Goal: Understand process/instructions

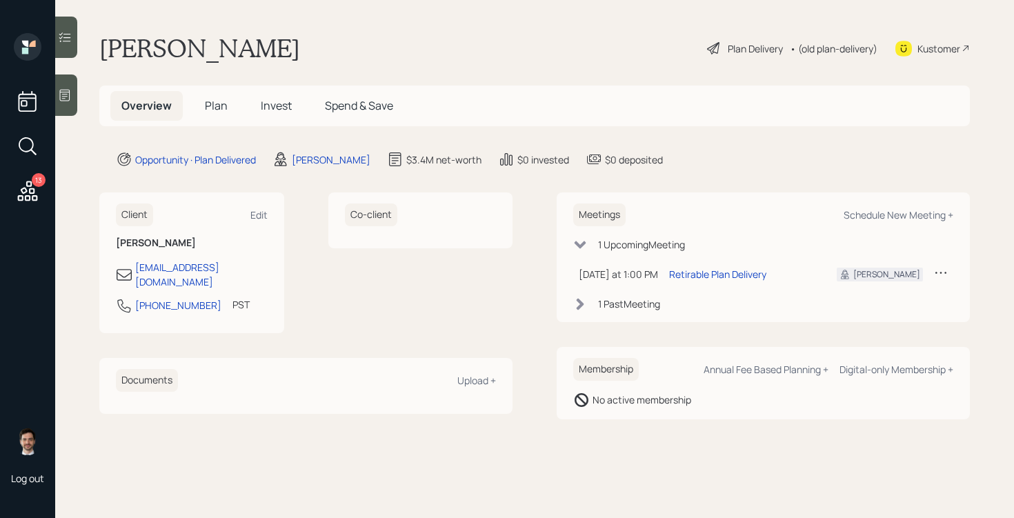
click at [212, 103] on span "Plan" at bounding box center [216, 105] width 23 height 15
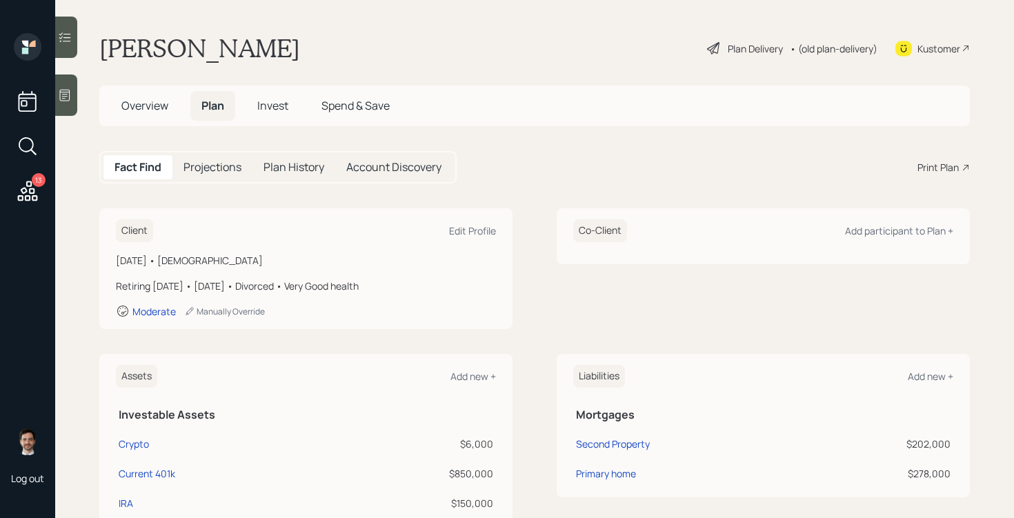
click at [752, 47] on div "Plan Delivery" at bounding box center [755, 48] width 55 height 14
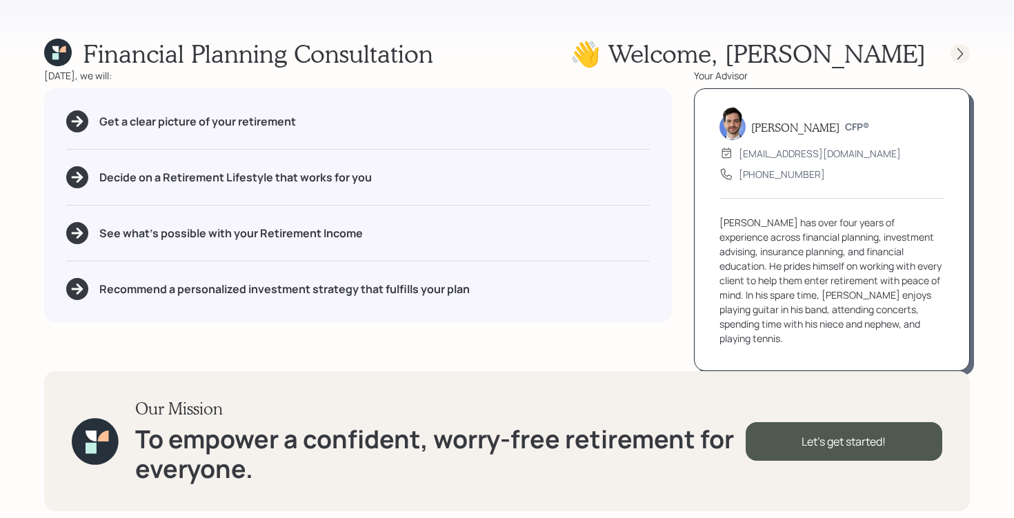
click at [962, 46] on div at bounding box center [960, 53] width 19 height 19
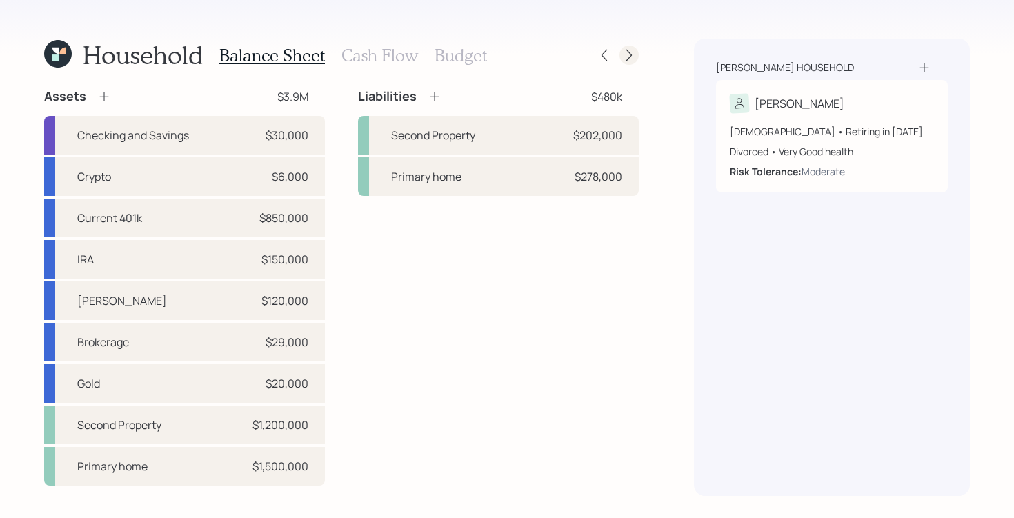
click at [633, 57] on icon at bounding box center [629, 55] width 14 height 14
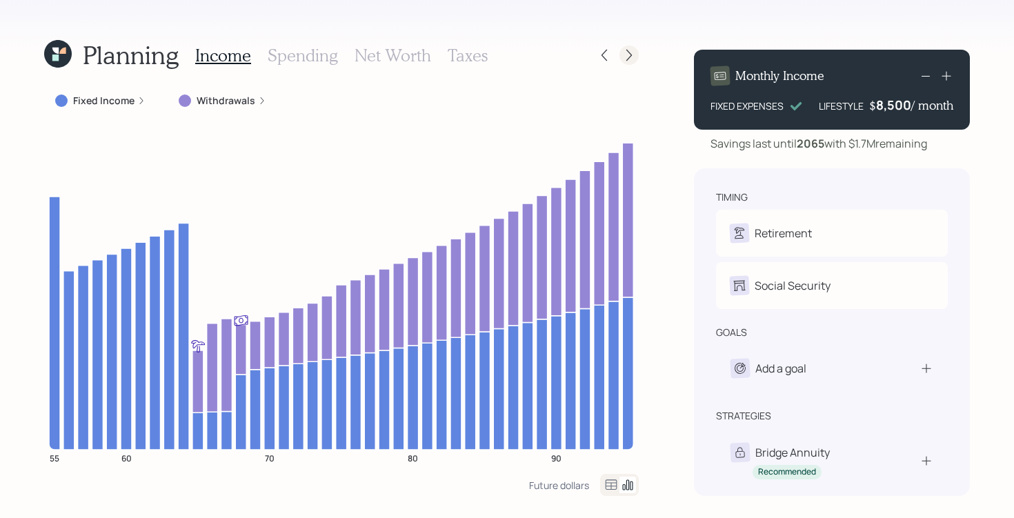
click at [630, 54] on icon at bounding box center [629, 55] width 14 height 14
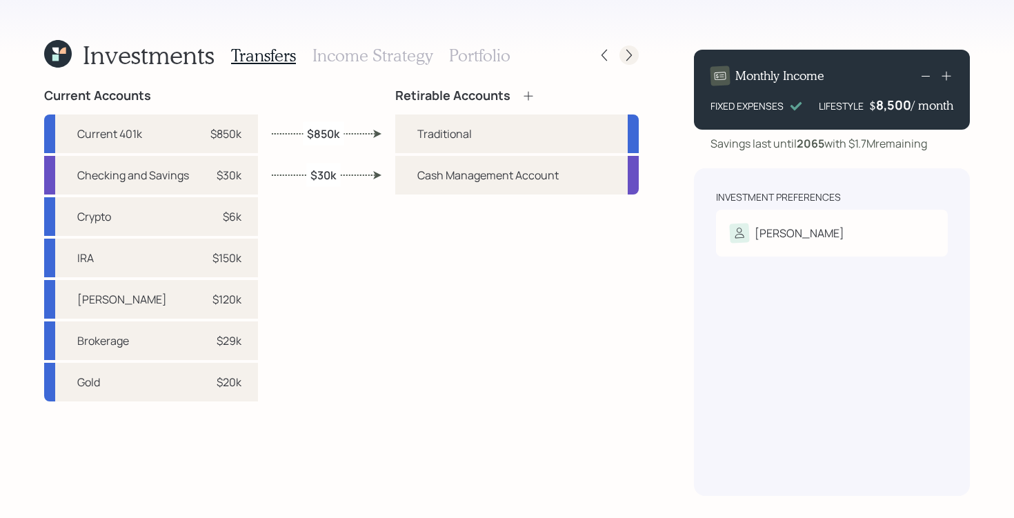
click at [630, 54] on icon at bounding box center [629, 55] width 14 height 14
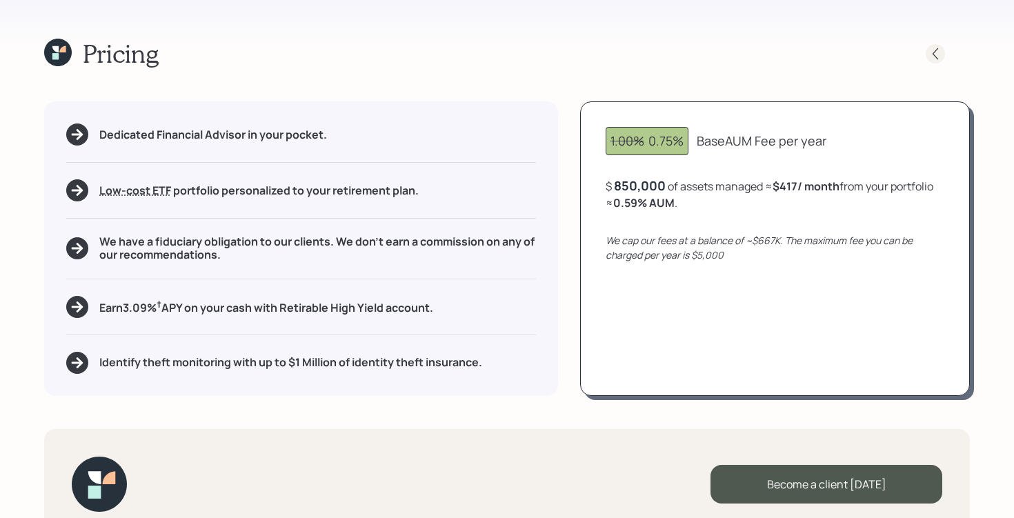
click at [940, 59] on icon at bounding box center [935, 54] width 14 height 14
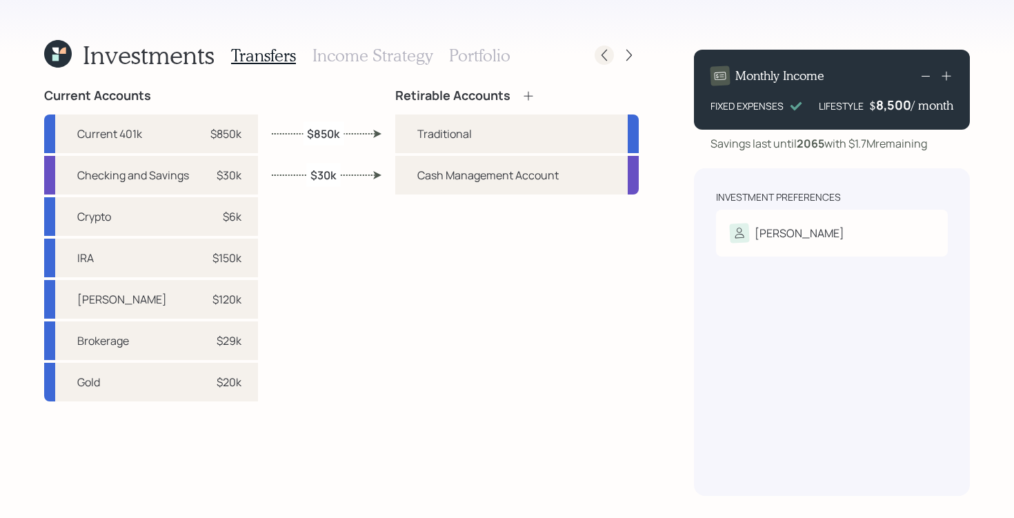
click at [599, 62] on div at bounding box center [604, 55] width 19 height 19
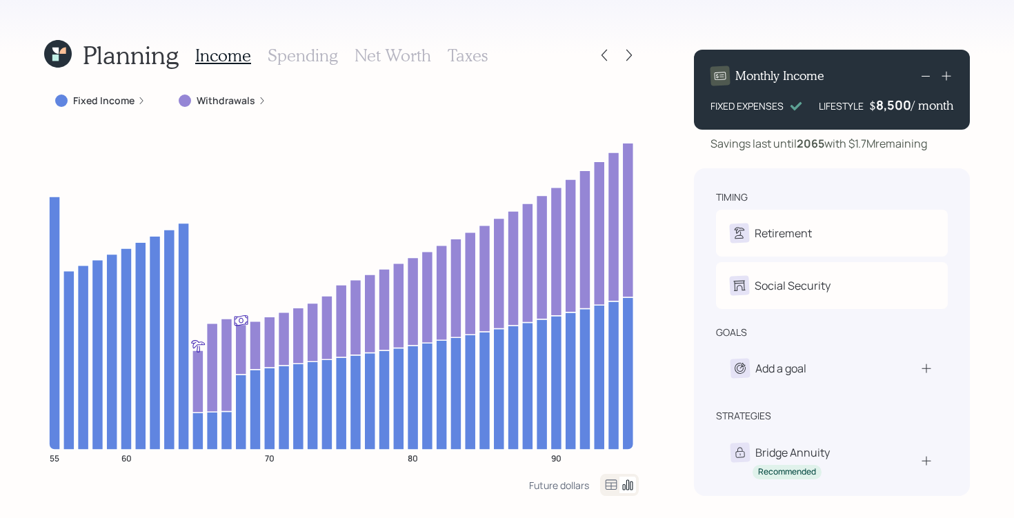
click at [599, 62] on div at bounding box center [604, 55] width 19 height 19
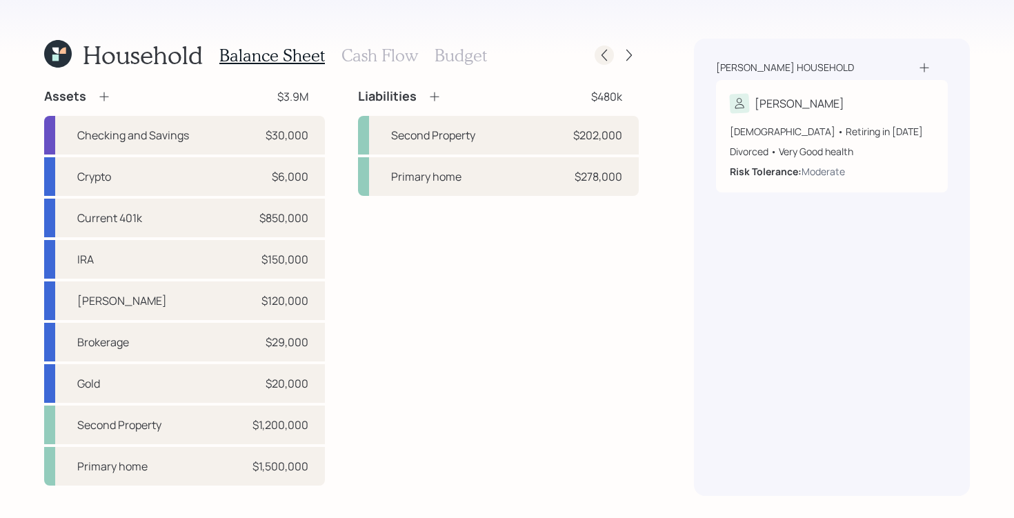
click at [608, 56] on icon at bounding box center [604, 55] width 14 height 14
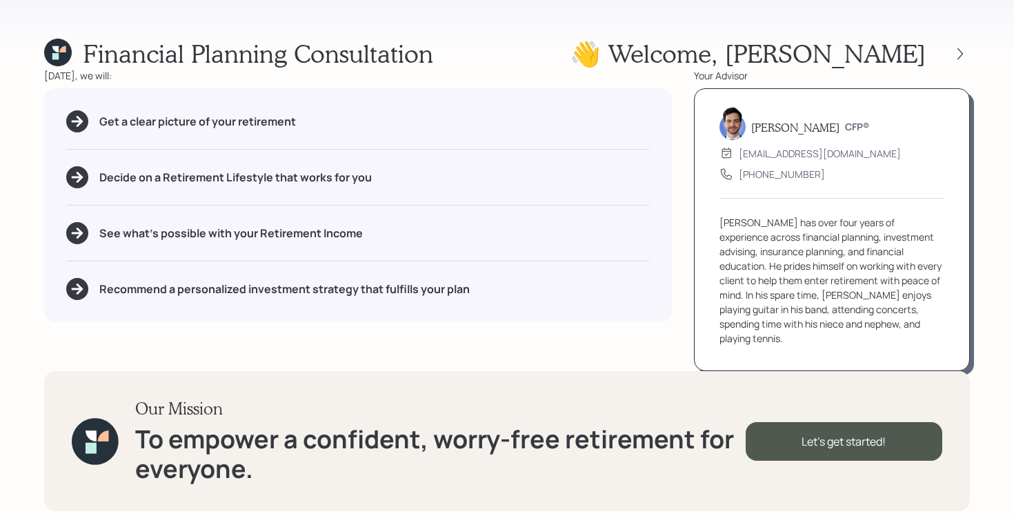
click at [43, 39] on div "Financial Planning Consultation 👋 Welcome , [PERSON_NAME] [DATE], we will: Get …" at bounding box center [507, 259] width 1014 height 518
click at [55, 47] on icon at bounding box center [55, 49] width 6 height 6
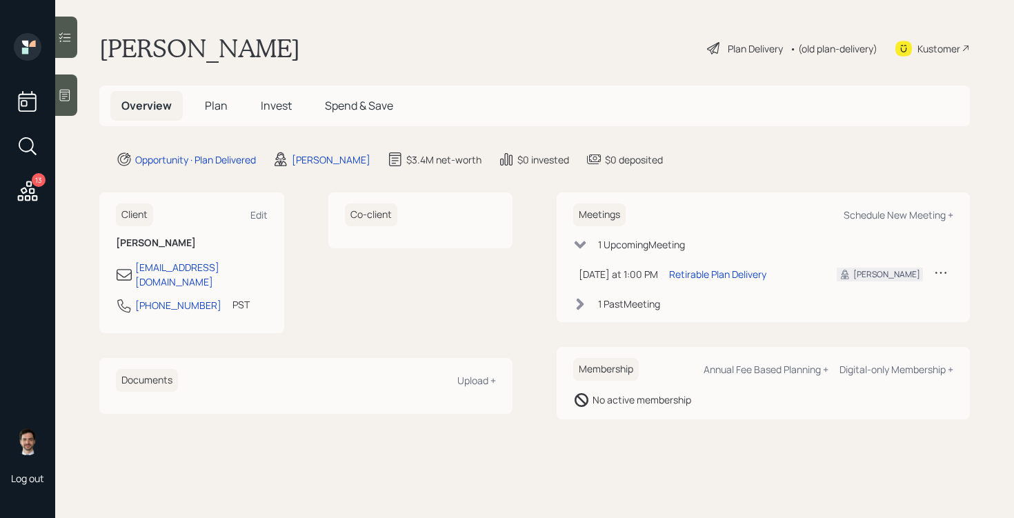
click at [213, 116] on h5 "Plan" at bounding box center [216, 106] width 45 height 30
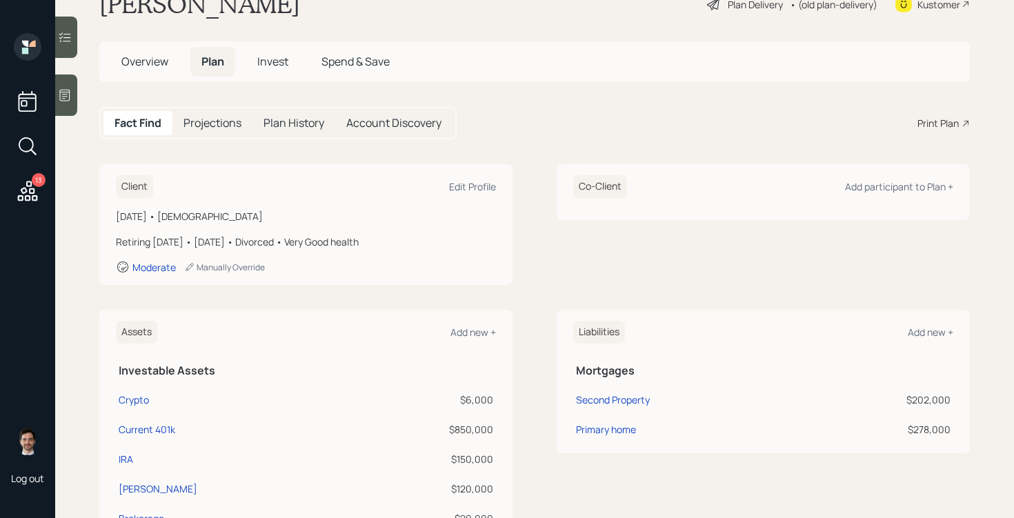
scroll to position [58, 0]
